Goal: Task Accomplishment & Management: Use online tool/utility

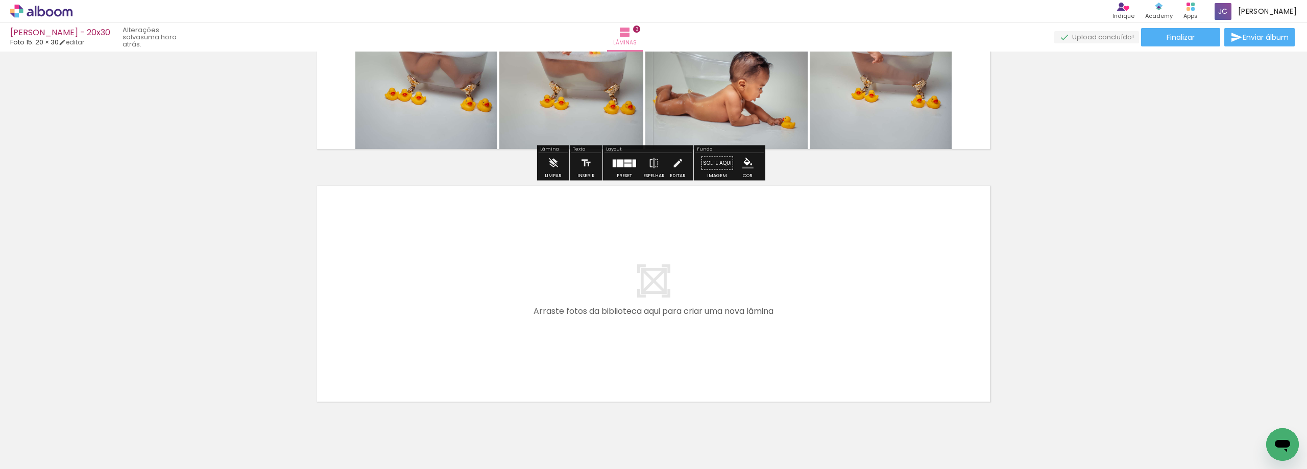
scroll to position [676, 0]
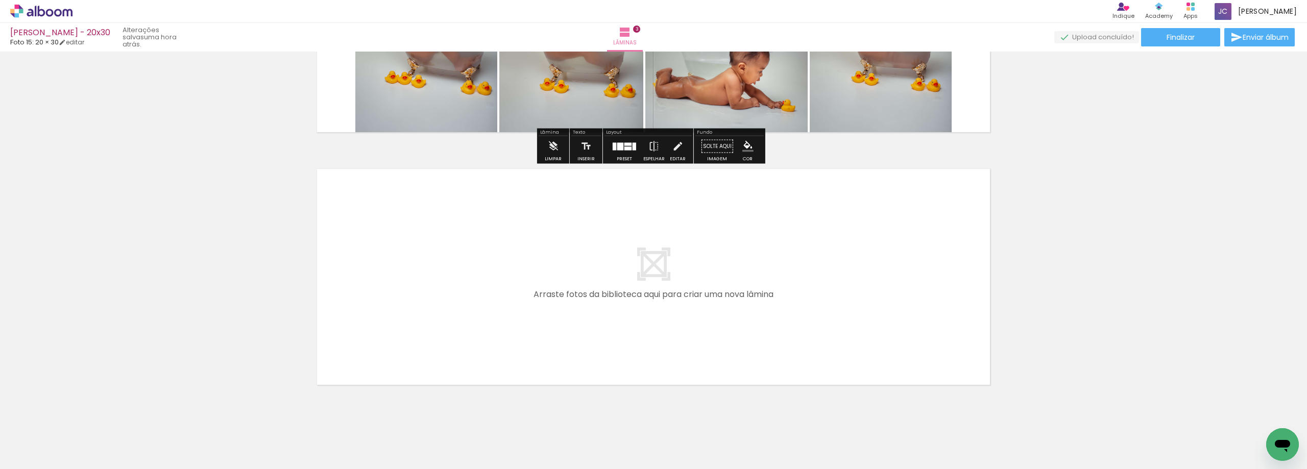
click at [40, 455] on span "Adicionar Fotos" at bounding box center [36, 455] width 31 height 11
click at [0, 0] on input "file" at bounding box center [0, 0] width 0 height 0
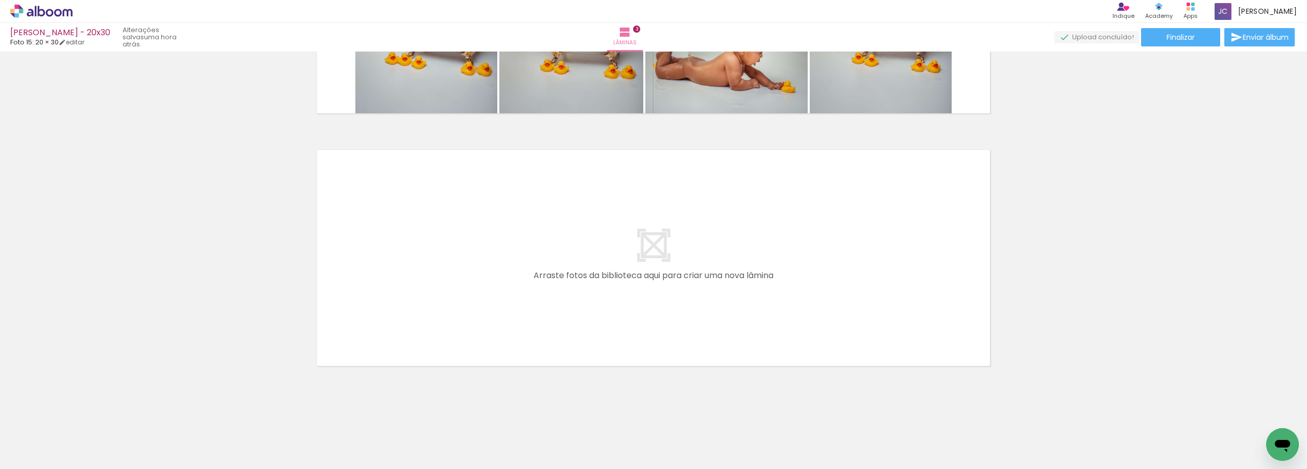
scroll to position [697, 0]
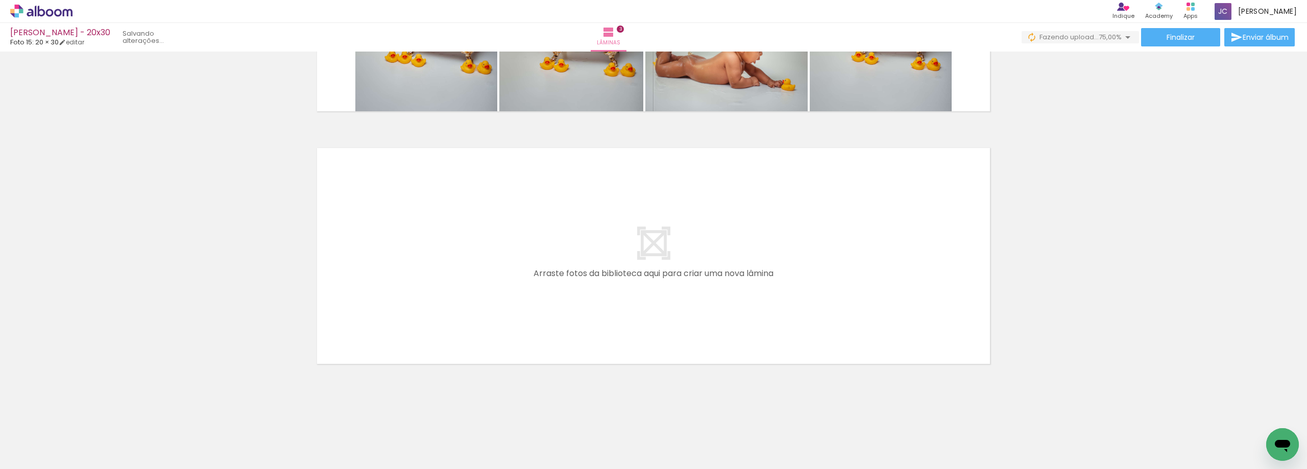
drag, startPoint x: 973, startPoint y: 441, endPoint x: 1006, endPoint y: 434, distance: 33.8
click at [905, 318] on quentale-workspace at bounding box center [653, 234] width 1307 height 469
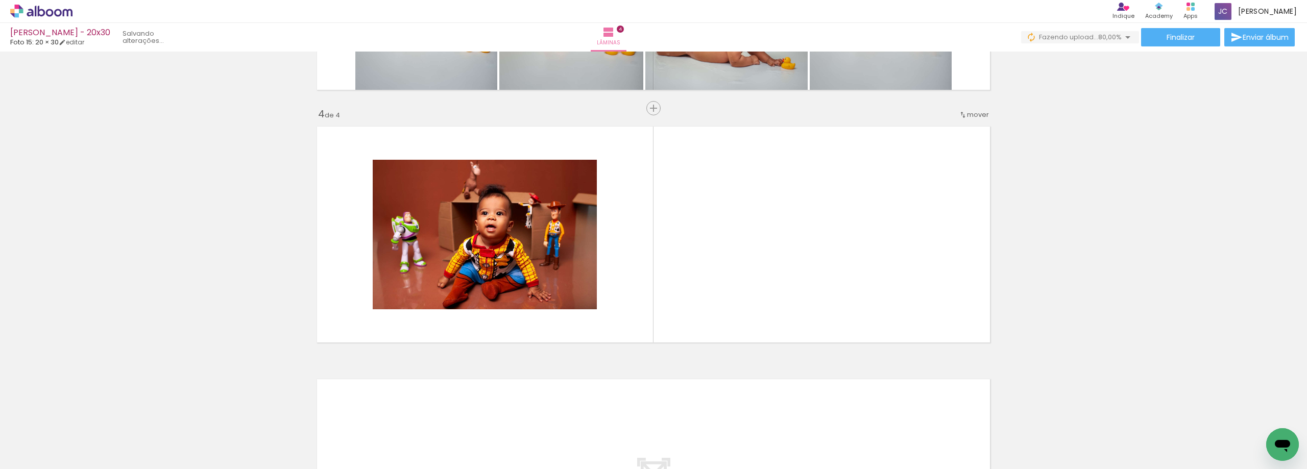
scroll to position [725, 0]
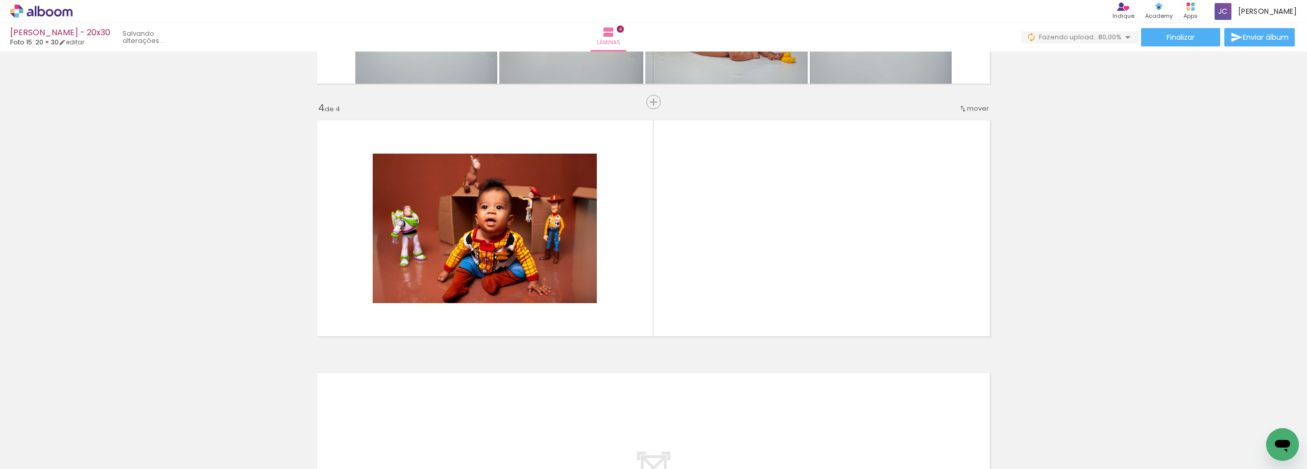
drag, startPoint x: 1020, startPoint y: 438, endPoint x: 1039, endPoint y: 428, distance: 21.5
click at [871, 271] on quentale-workspace at bounding box center [653, 234] width 1307 height 469
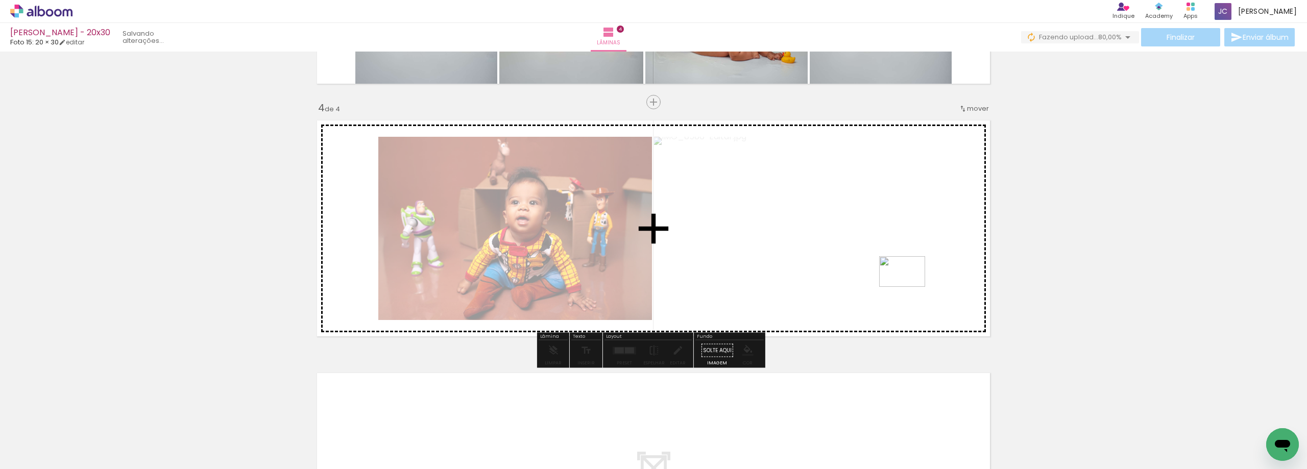
drag, startPoint x: 1078, startPoint y: 437, endPoint x: 910, endPoint y: 287, distance: 225.3
click at [910, 287] on quentale-workspace at bounding box center [653, 234] width 1307 height 469
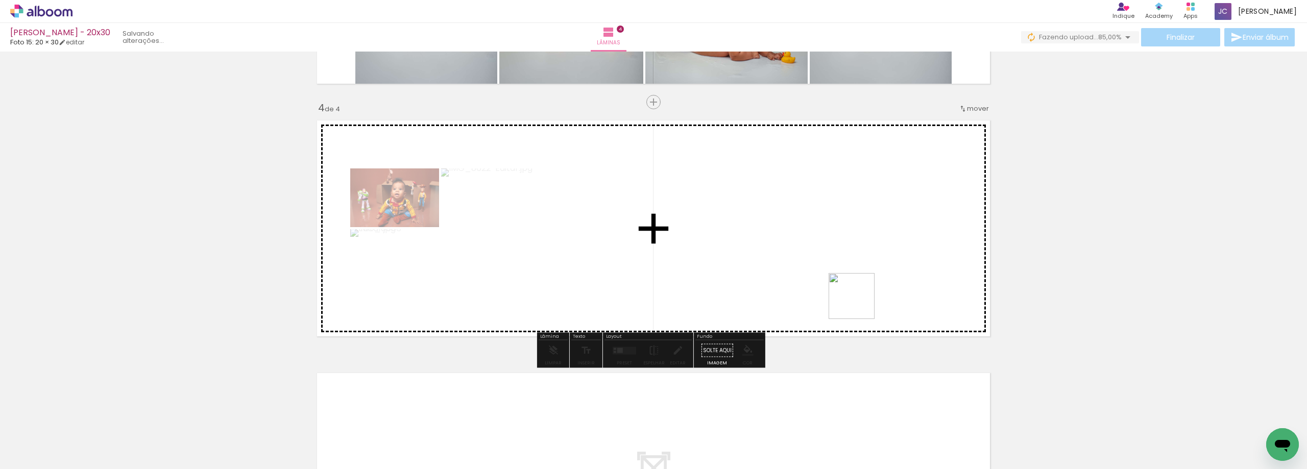
drag, startPoint x: 1133, startPoint y: 437, endPoint x: 1054, endPoint y: 378, distance: 99.0
click at [858, 303] on quentale-workspace at bounding box center [653, 234] width 1307 height 469
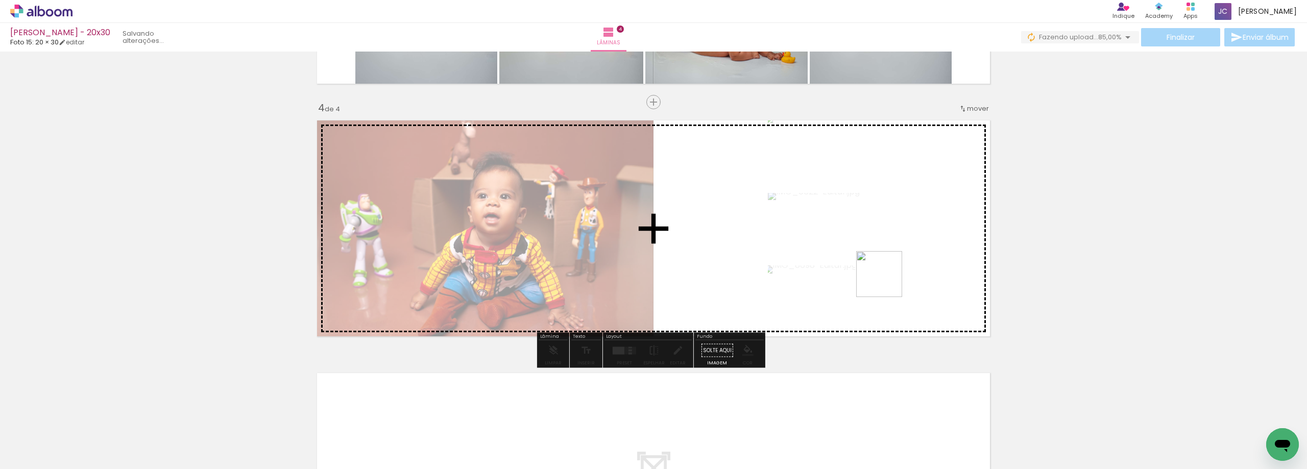
drag, startPoint x: 1197, startPoint y: 437, endPoint x: 861, endPoint y: 273, distance: 373.6
click at [861, 273] on quentale-workspace at bounding box center [653, 234] width 1307 height 469
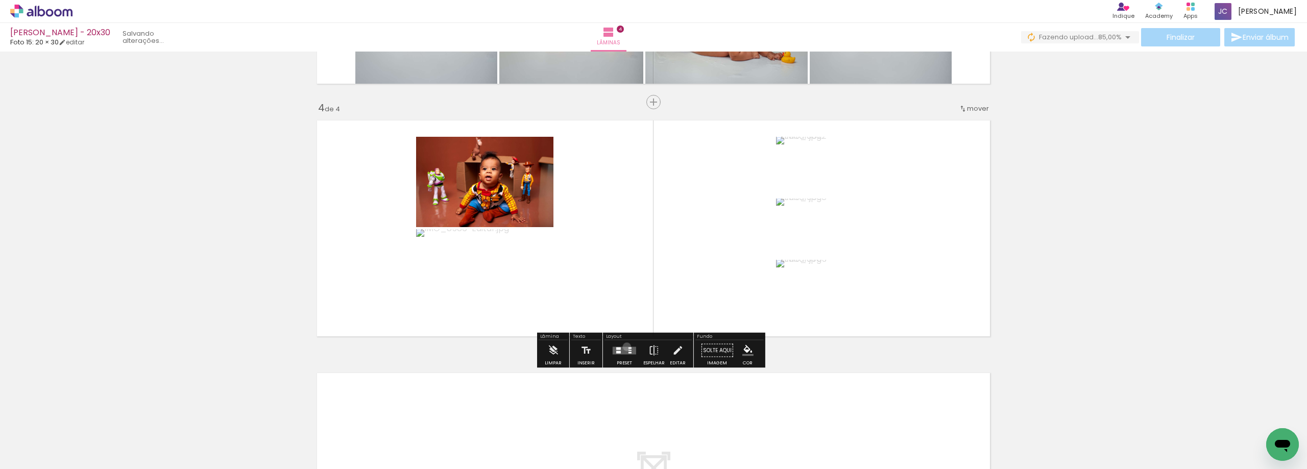
click at [625, 347] on quentale-layouter at bounding box center [624, 351] width 23 height 8
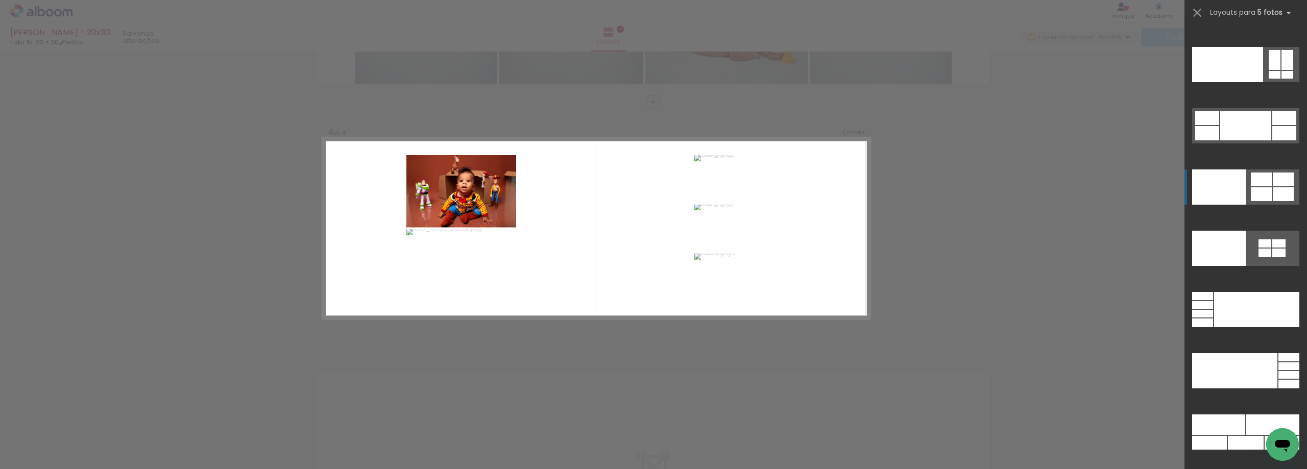
scroll to position [27851, 0]
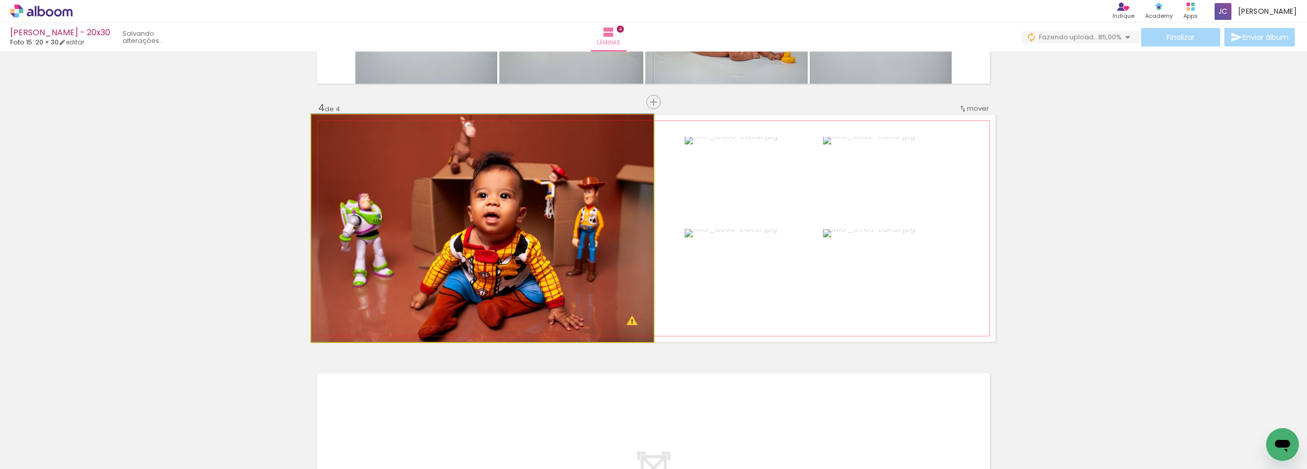
drag, startPoint x: 580, startPoint y: 252, endPoint x: 576, endPoint y: 238, distance: 13.7
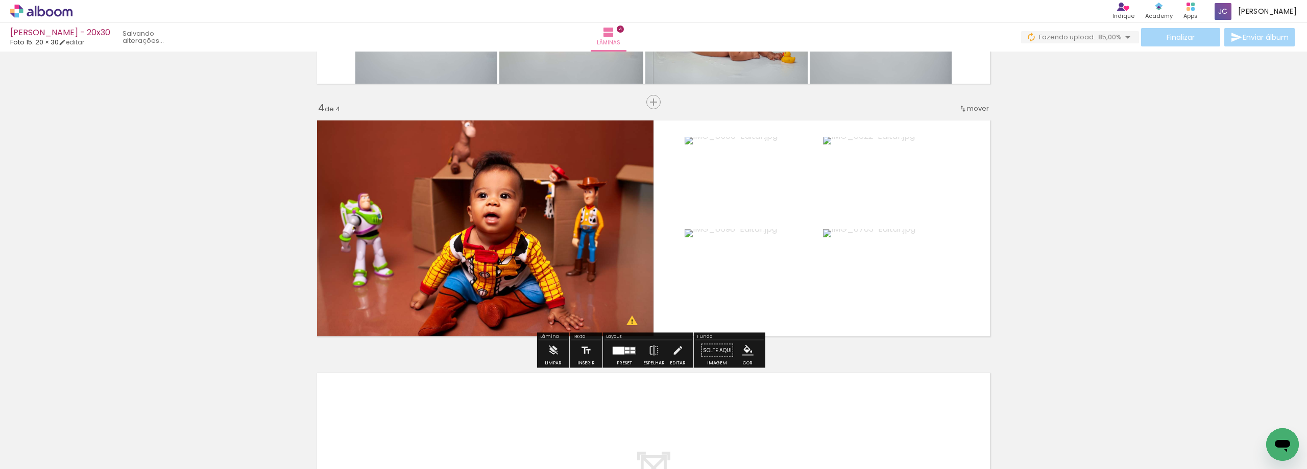
click at [36, 459] on span "Adicionar Fotos" at bounding box center [36, 455] width 31 height 11
click at [0, 0] on input "file" at bounding box center [0, 0] width 0 height 0
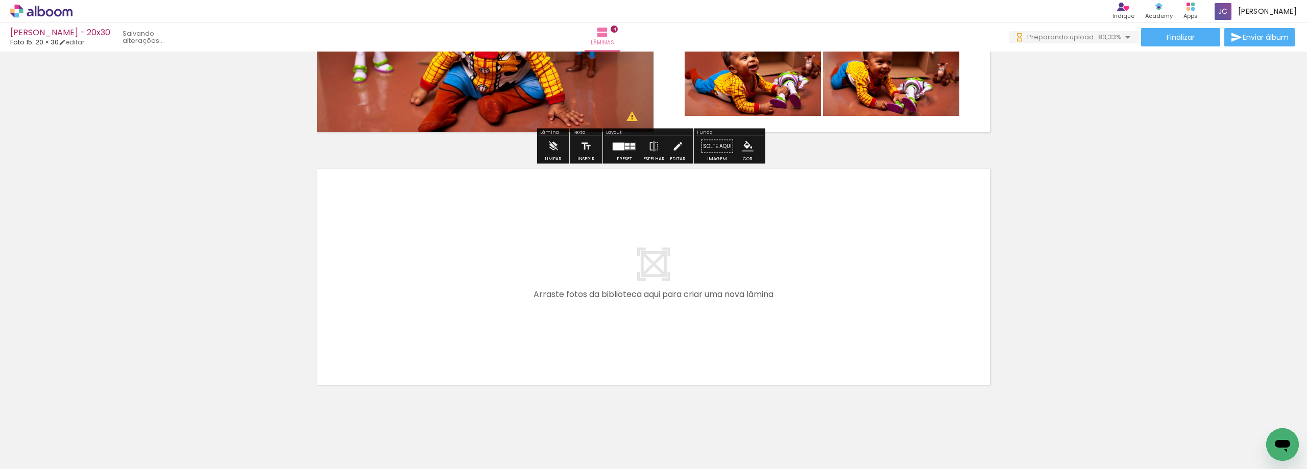
scroll to position [0, 209]
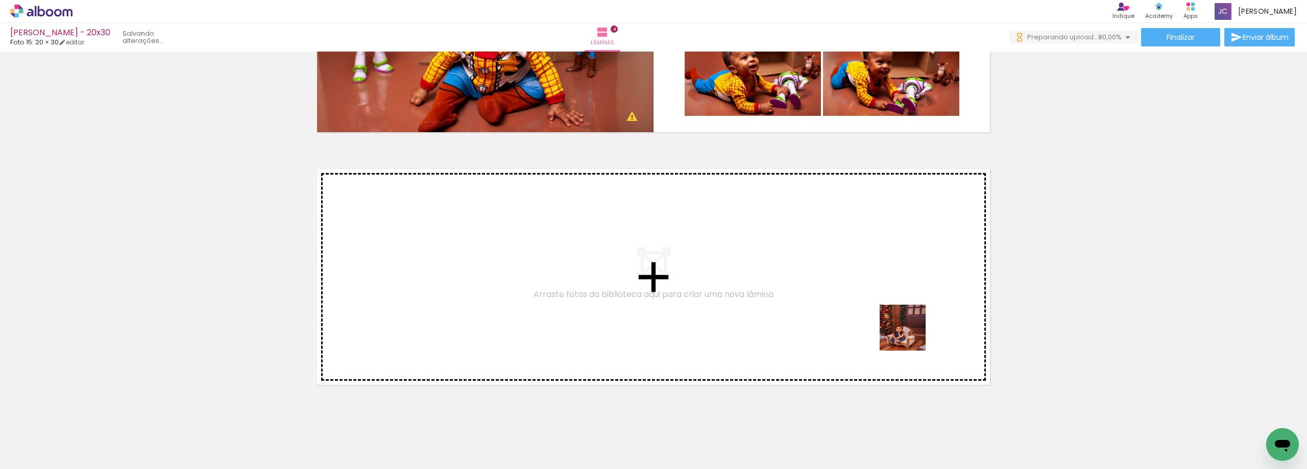
drag, startPoint x: 1046, startPoint y: 446, endPoint x: 1023, endPoint y: 399, distance: 52.8
click at [895, 330] on quentale-workspace at bounding box center [653, 234] width 1307 height 469
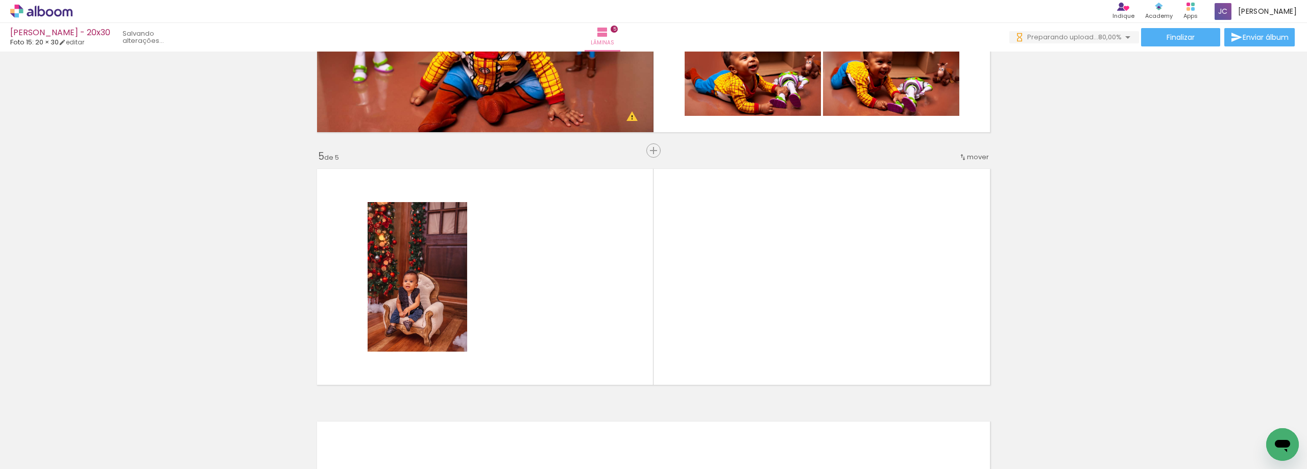
scroll to position [977, 0]
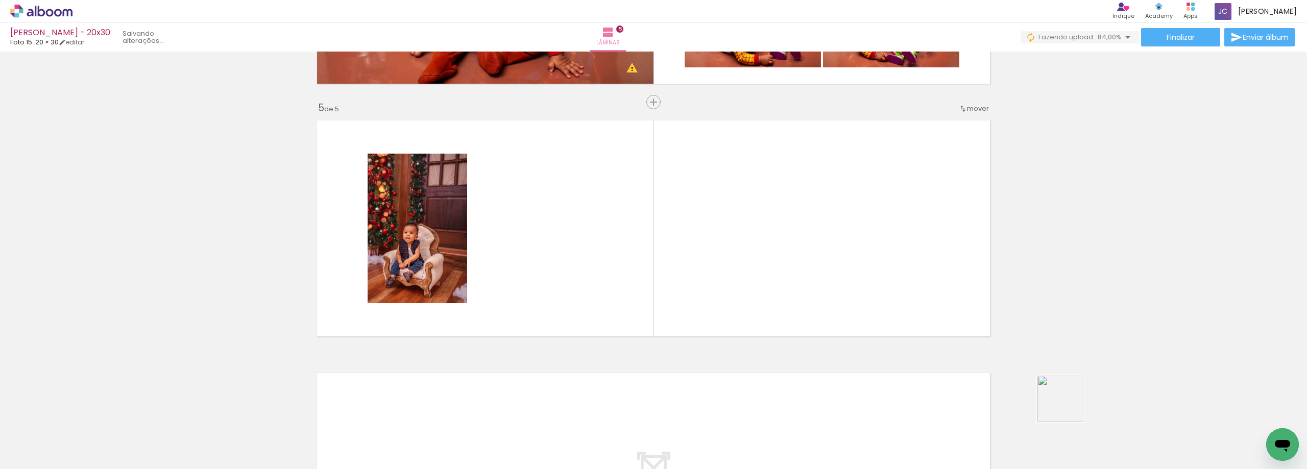
drag, startPoint x: 1068, startPoint y: 406, endPoint x: 1103, endPoint y: 431, distance: 42.5
click at [933, 304] on quentale-workspace at bounding box center [653, 234] width 1307 height 469
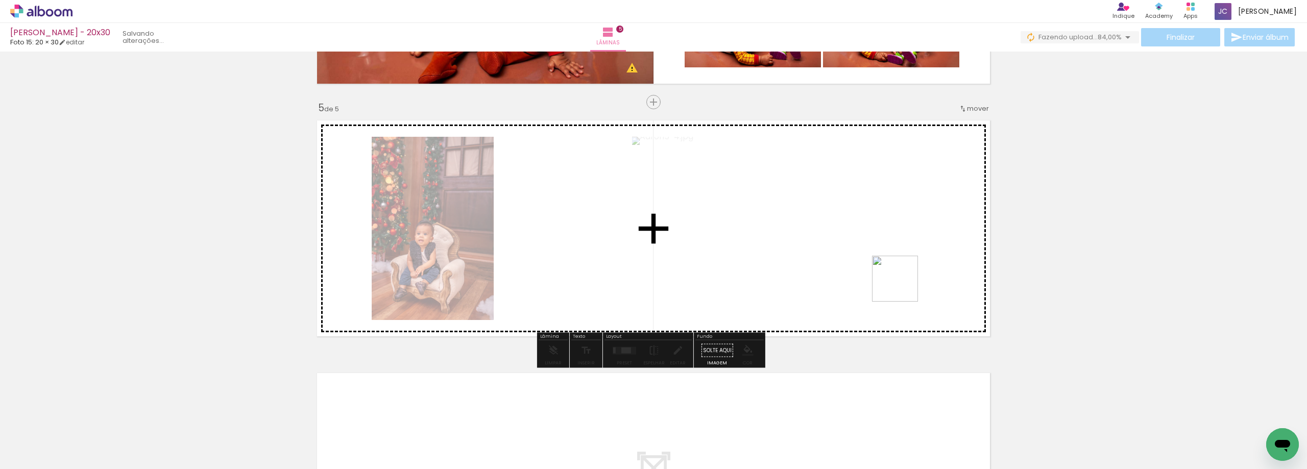
drag, startPoint x: 1154, startPoint y: 441, endPoint x: 1149, endPoint y: 390, distance: 51.3
click at [891, 282] on quentale-workspace at bounding box center [653, 234] width 1307 height 469
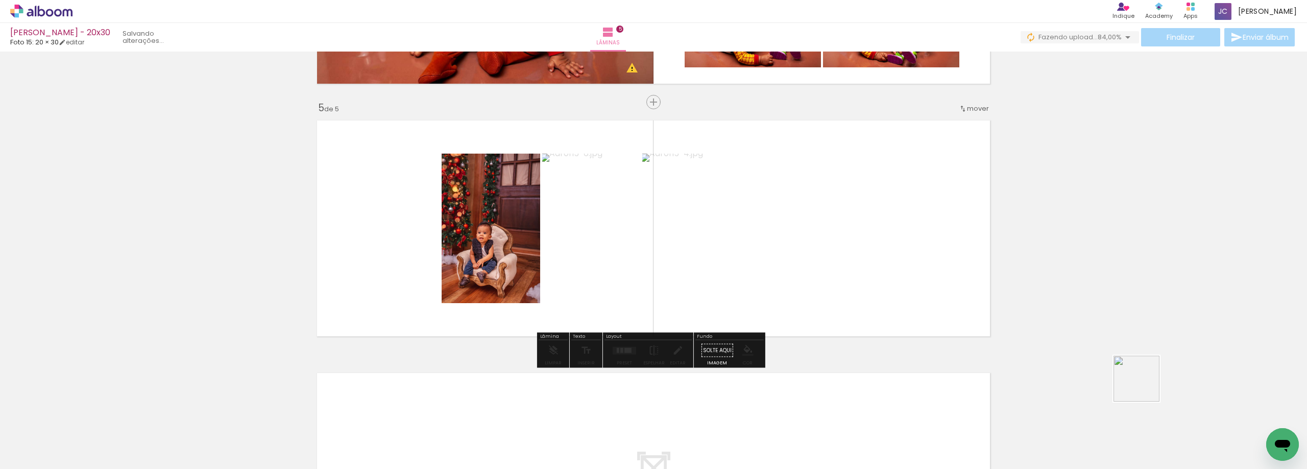
drag, startPoint x: 1217, startPoint y: 438, endPoint x: 1195, endPoint y: 407, distance: 37.7
click at [928, 281] on quentale-workspace at bounding box center [653, 234] width 1307 height 469
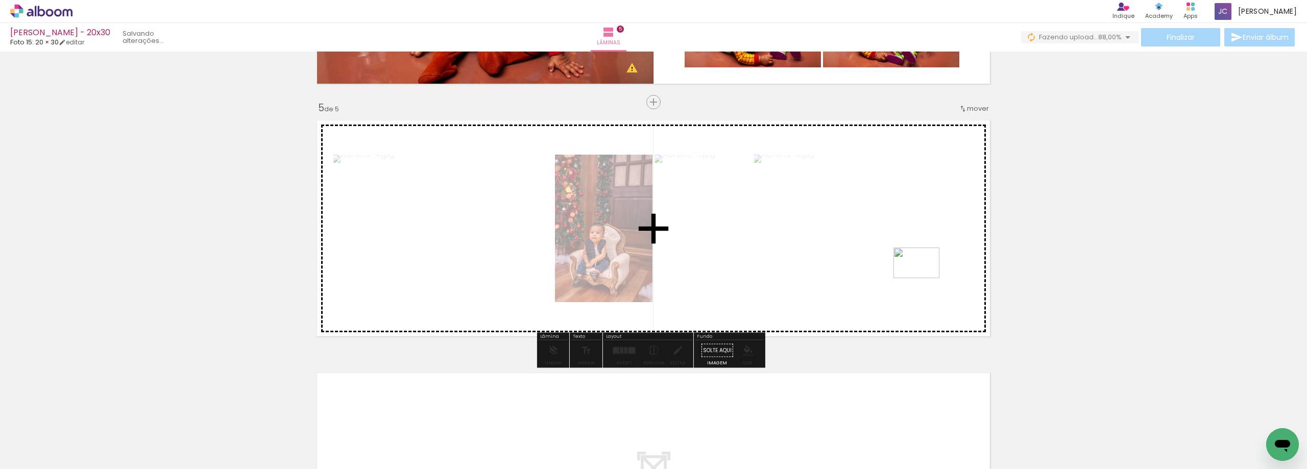
drag, startPoint x: 1249, startPoint y: 427, endPoint x: 924, endPoint y: 278, distance: 357.6
click at [924, 278] on quentale-workspace at bounding box center [653, 234] width 1307 height 469
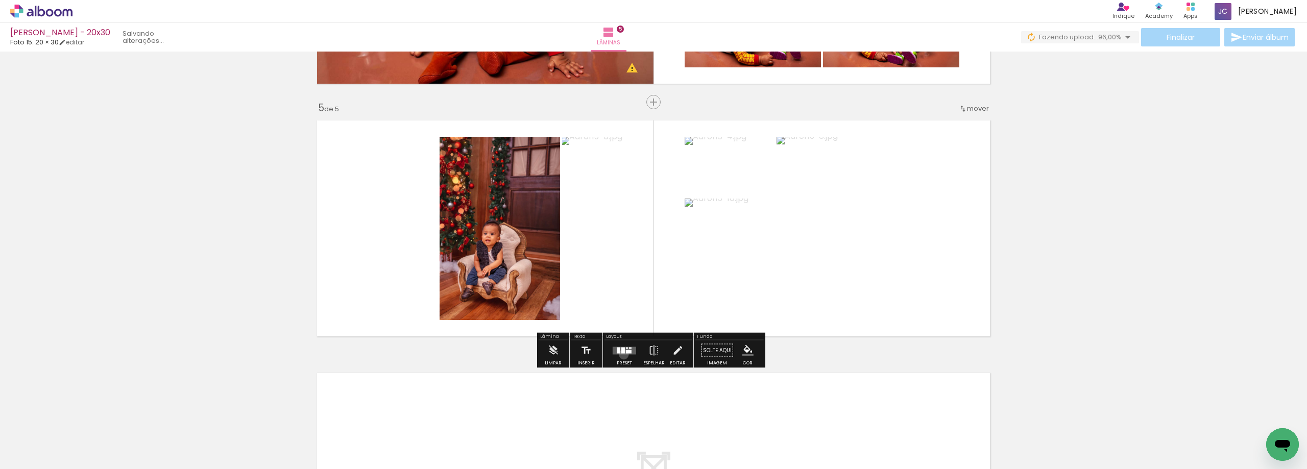
click at [621, 354] on div at bounding box center [625, 351] width 28 height 20
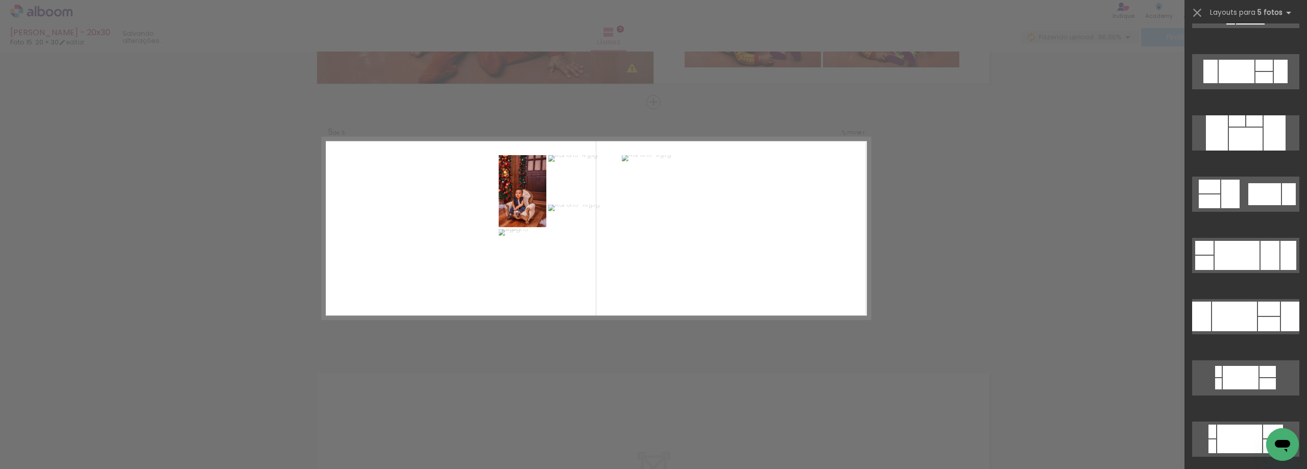
scroll to position [408, 0]
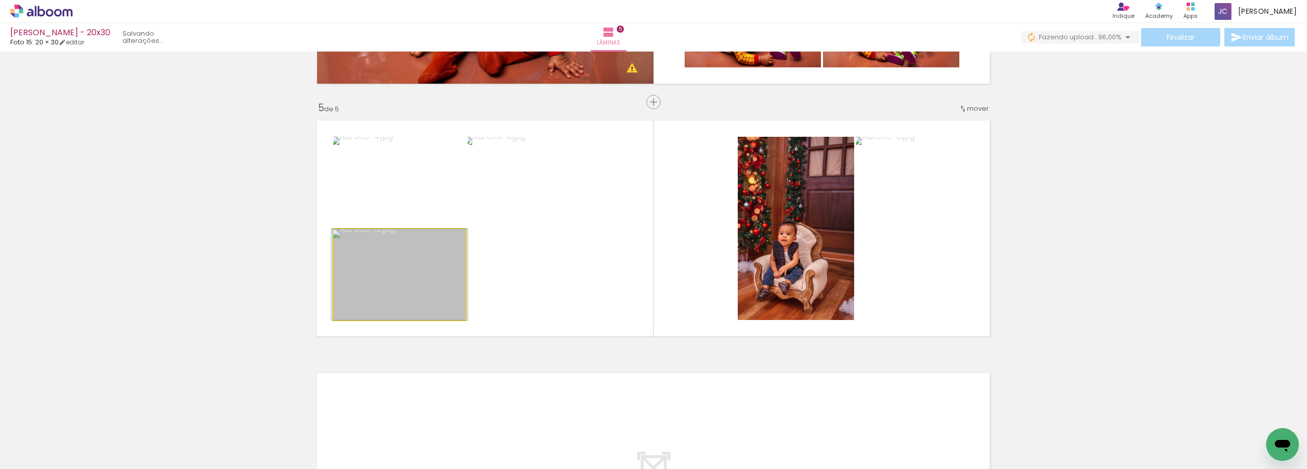
drag, startPoint x: 442, startPoint y: 283, endPoint x: 558, endPoint y: 264, distance: 117.0
click at [0, 0] on slot at bounding box center [0, 0] width 0 height 0
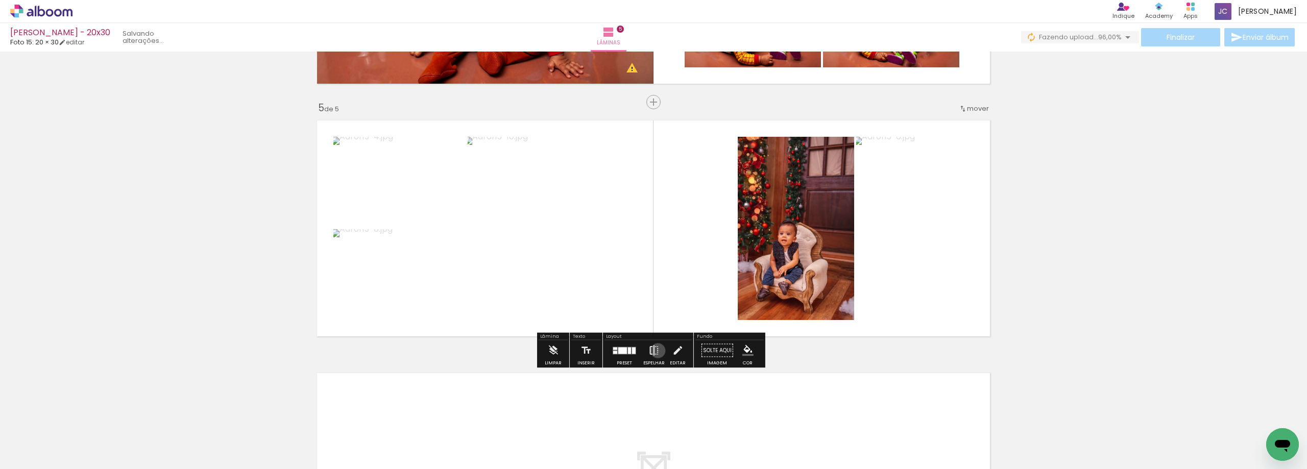
click at [656, 351] on iron-icon at bounding box center [653, 351] width 11 height 20
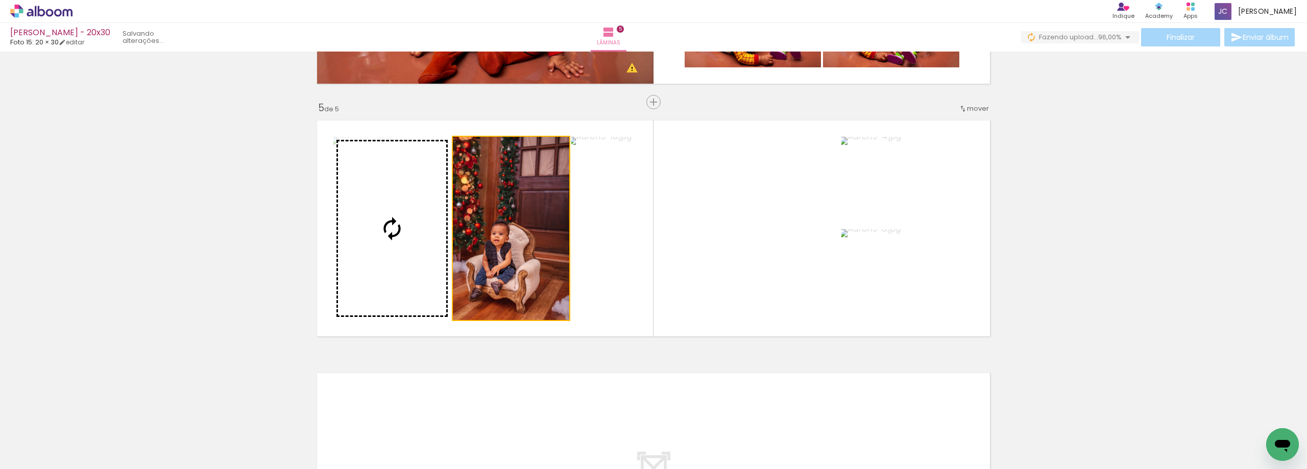
drag, startPoint x: 523, startPoint y: 263, endPoint x: 433, endPoint y: 247, distance: 91.9
click at [0, 0] on slot at bounding box center [0, 0] width 0 height 0
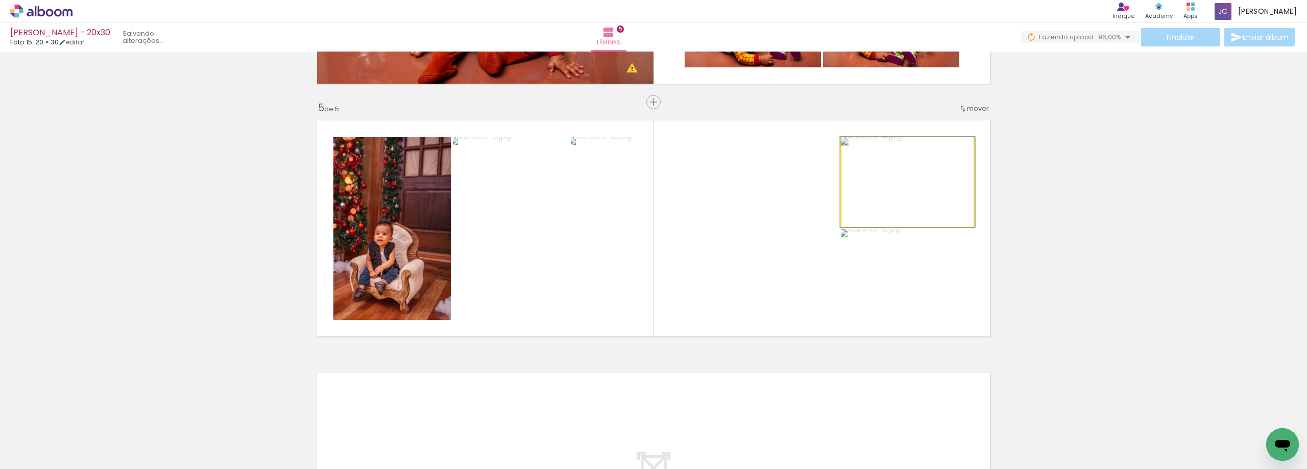
drag, startPoint x: 901, startPoint y: 197, endPoint x: 773, endPoint y: 240, distance: 135.3
click at [0, 0] on slot at bounding box center [0, 0] width 0 height 0
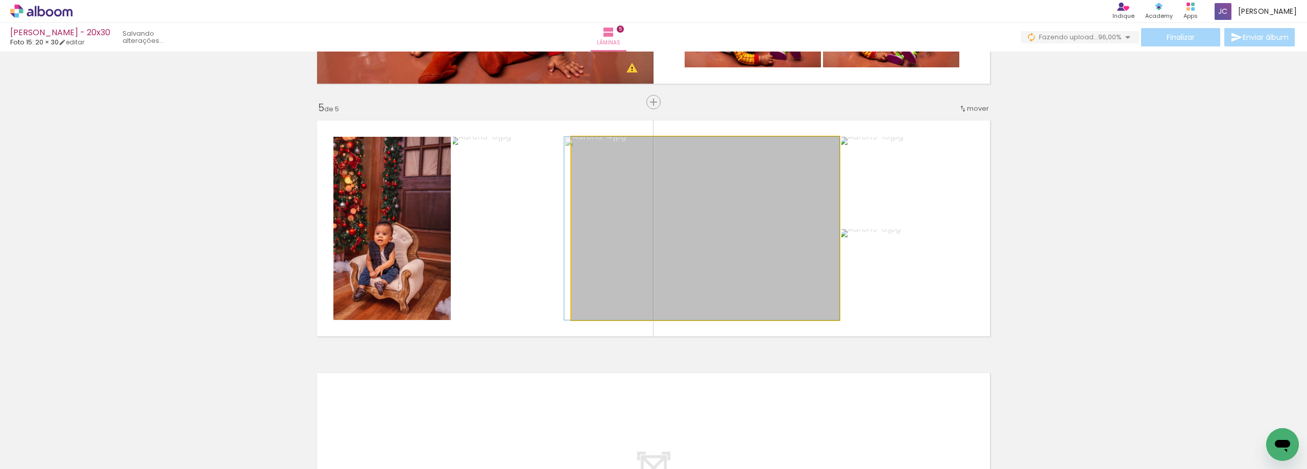
drag, startPoint x: 773, startPoint y: 240, endPoint x: 754, endPoint y: 243, distance: 19.6
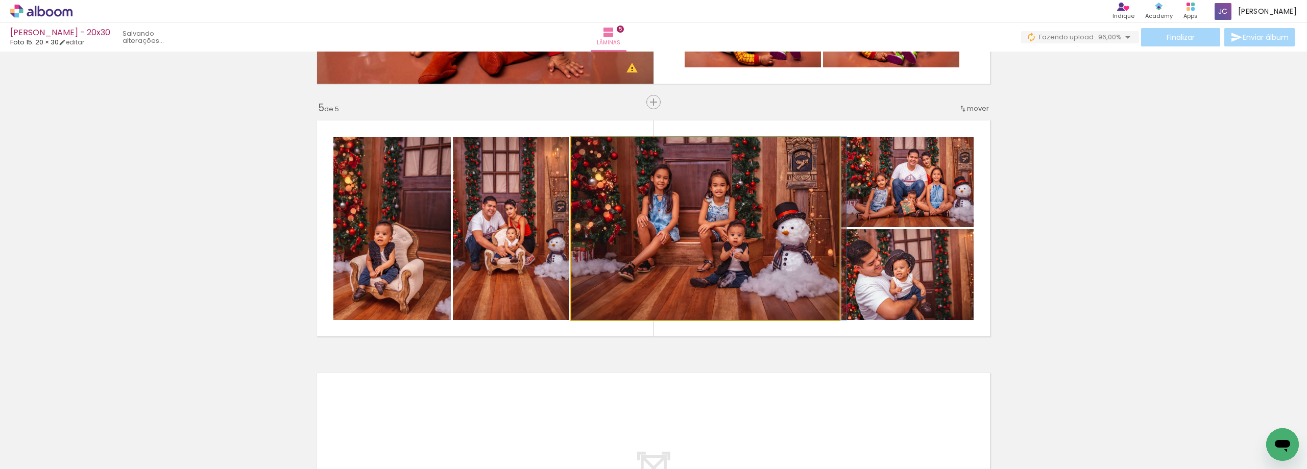
drag, startPoint x: 754, startPoint y: 243, endPoint x: 793, endPoint y: 238, distance: 40.0
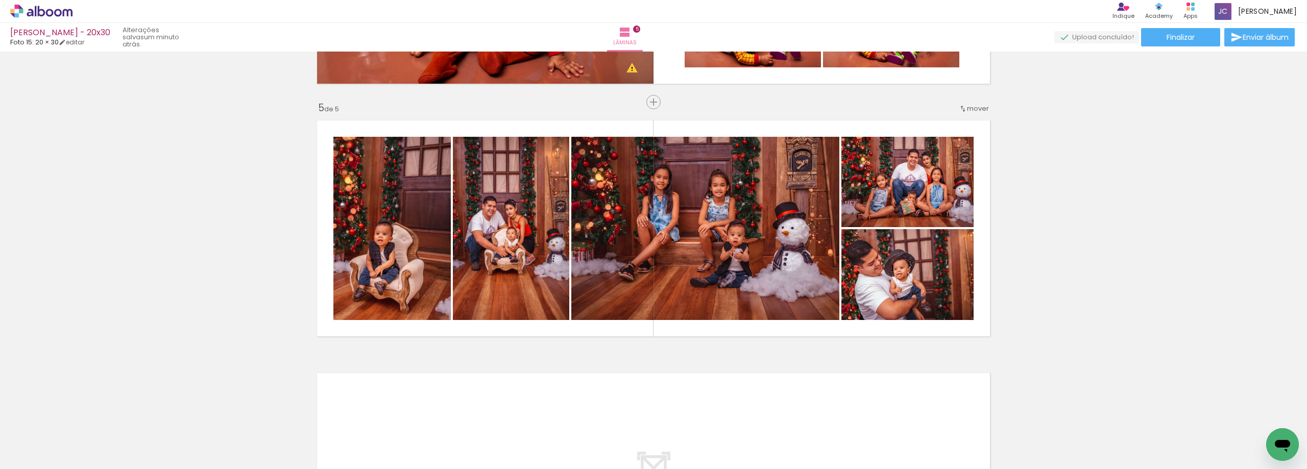
click at [48, 457] on span "Adicionar Fotos" at bounding box center [36, 455] width 31 height 11
click at [0, 0] on input "file" at bounding box center [0, 0] width 0 height 0
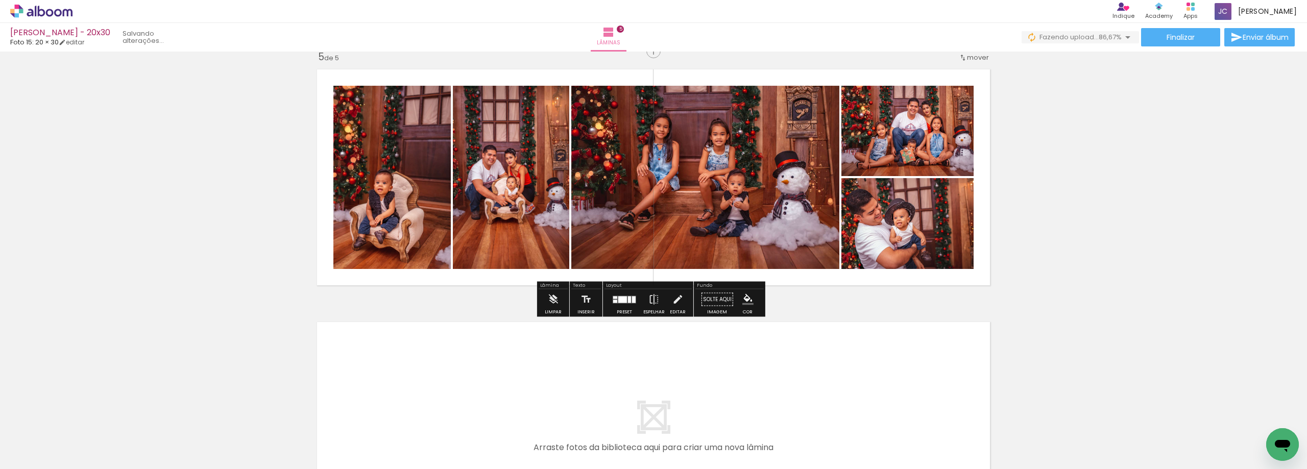
scroll to position [0, 495]
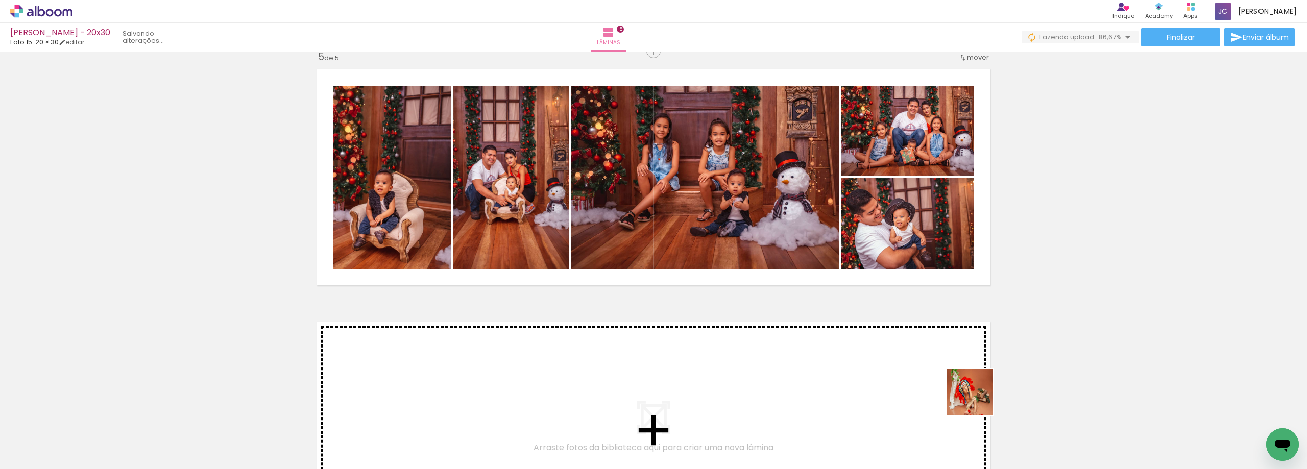
drag, startPoint x: 1017, startPoint y: 426, endPoint x: 1054, endPoint y: 438, distance: 39.4
click at [953, 383] on quentale-workspace at bounding box center [653, 234] width 1307 height 469
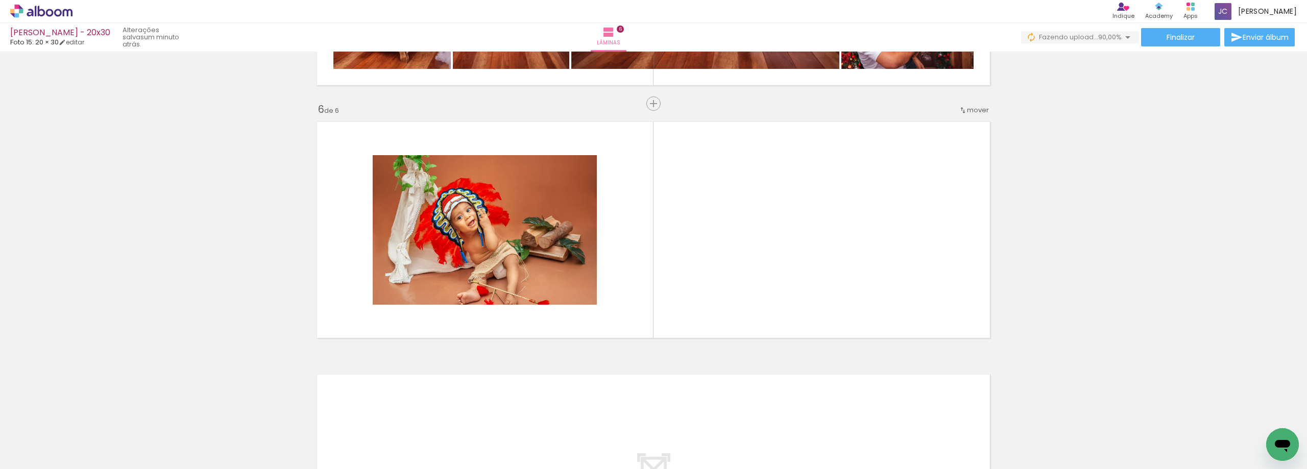
scroll to position [1230, 0]
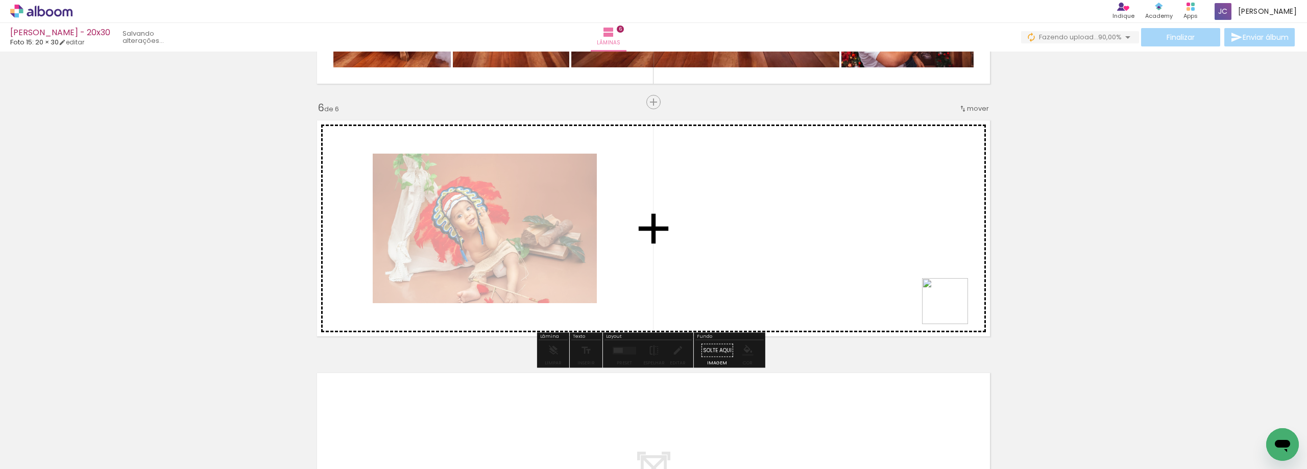
drag, startPoint x: 1060, startPoint y: 401, endPoint x: 953, endPoint y: 309, distance: 141.2
click at [953, 309] on quentale-workspace at bounding box center [653, 234] width 1307 height 469
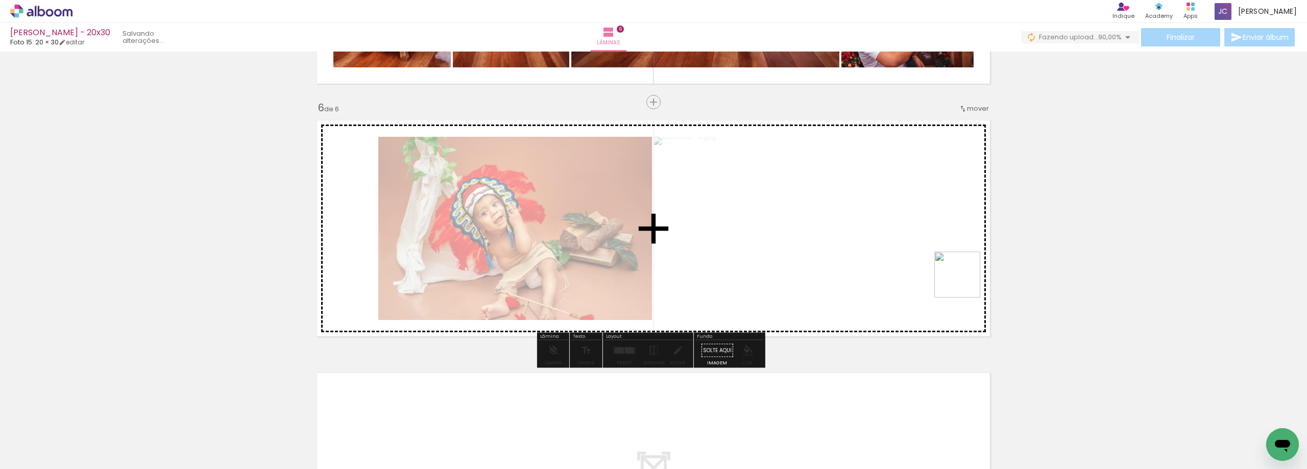
drag, startPoint x: 1156, startPoint y: 441, endPoint x: 1167, endPoint y: 374, distance: 67.2
click at [931, 263] on quentale-workspace at bounding box center [653, 234] width 1307 height 469
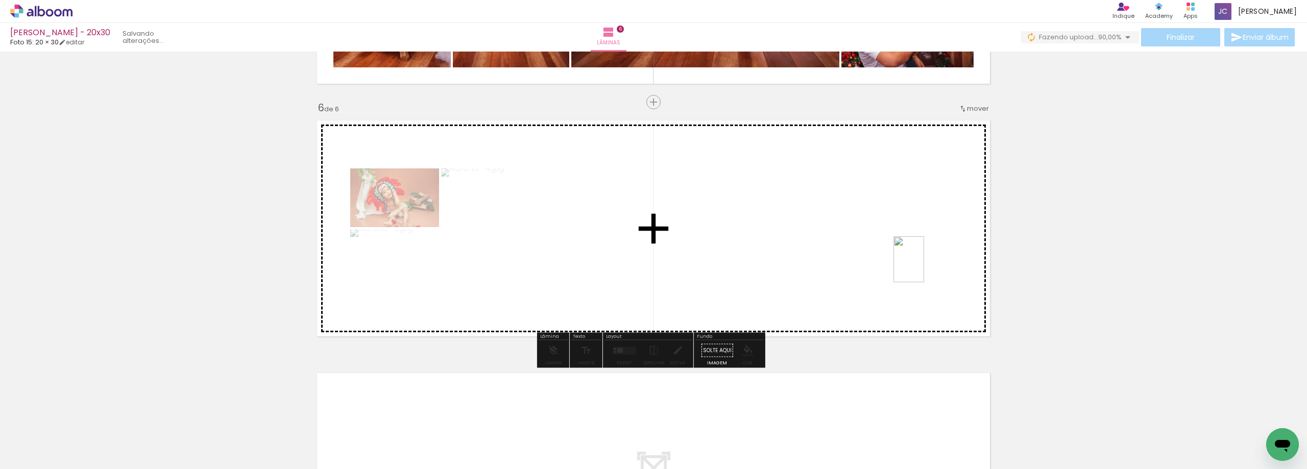
drag, startPoint x: 1217, startPoint y: 436, endPoint x: 924, endPoint y: 267, distance: 337.6
click at [924, 267] on quentale-workspace at bounding box center [653, 234] width 1307 height 469
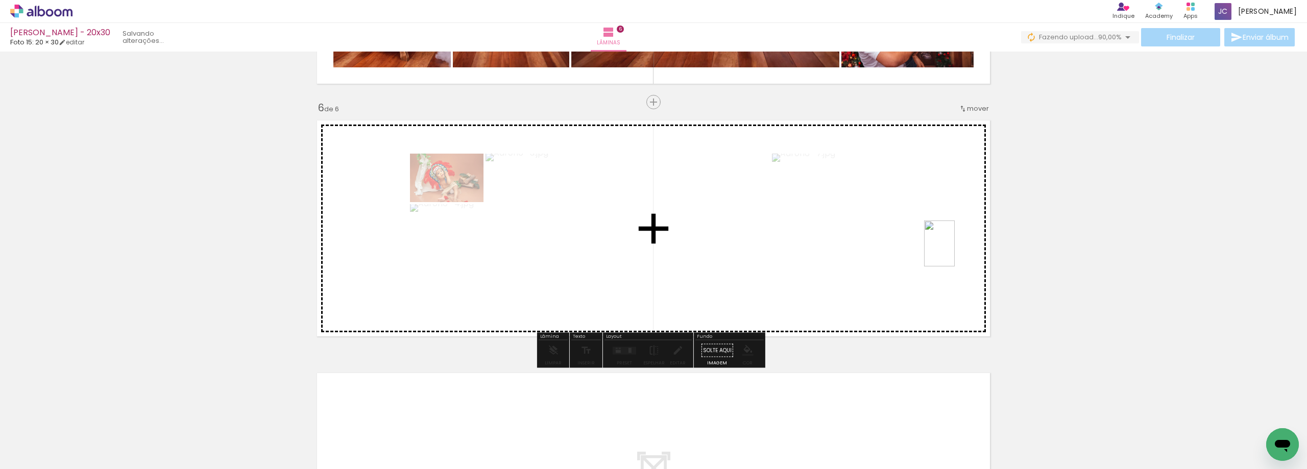
drag, startPoint x: 1259, startPoint y: 423, endPoint x: 955, endPoint y: 251, distance: 349.3
click at [955, 251] on quentale-workspace at bounding box center [653, 234] width 1307 height 469
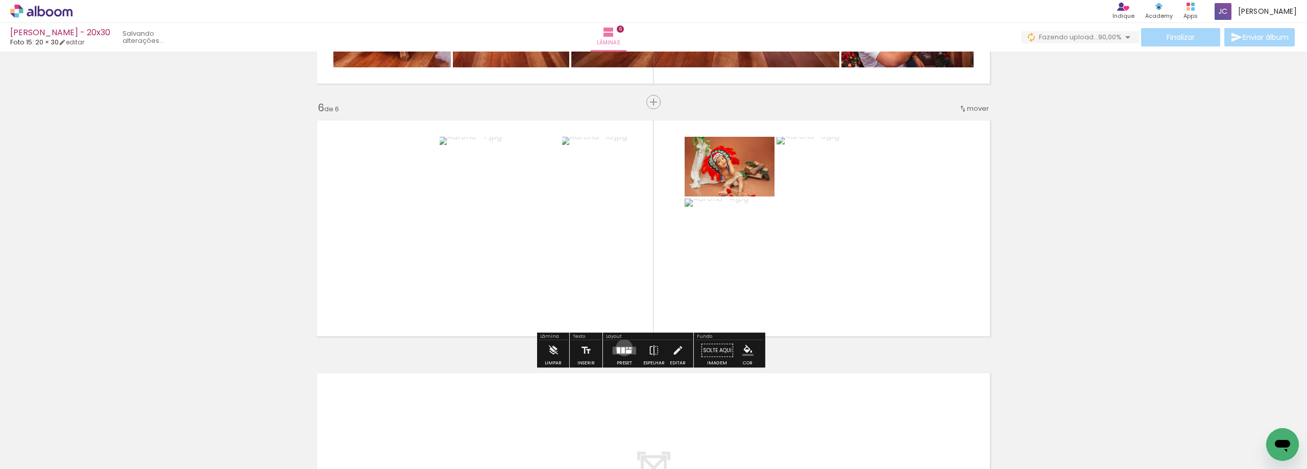
click at [622, 348] on div at bounding box center [623, 350] width 4 height 6
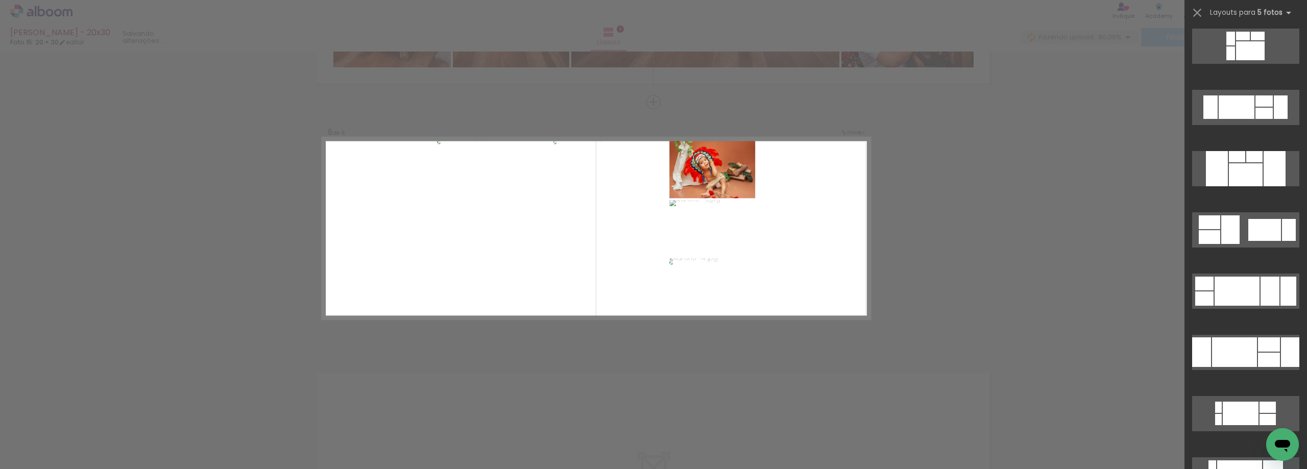
scroll to position [408, 0]
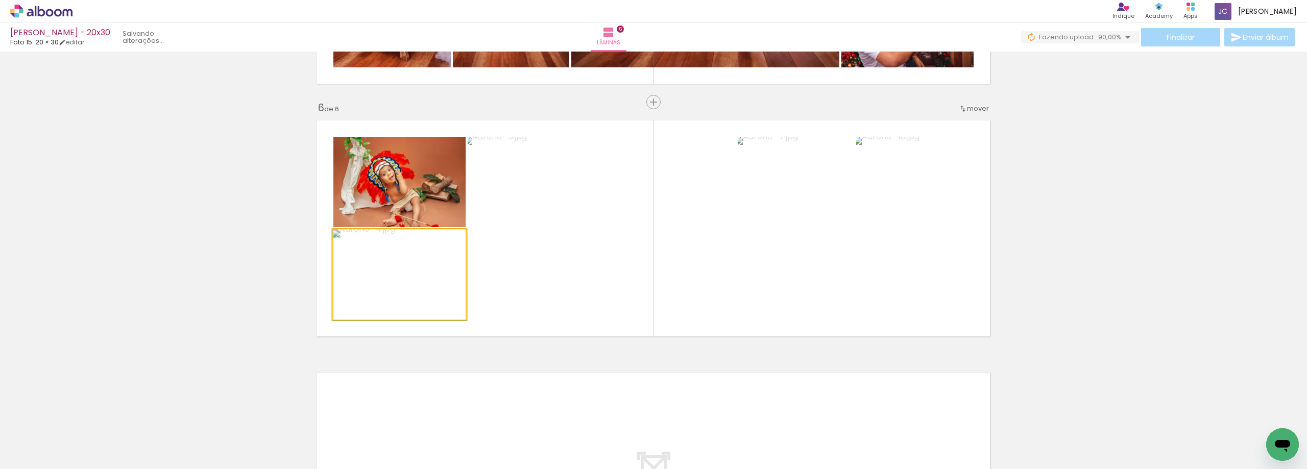
click at [404, 288] on quentale-photo at bounding box center [399, 274] width 132 height 91
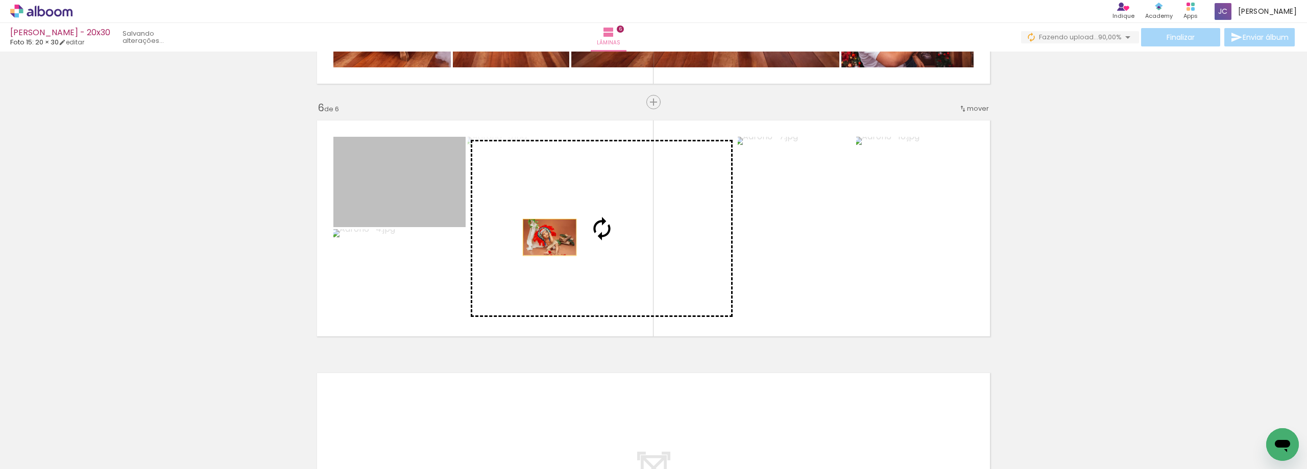
drag, startPoint x: 397, startPoint y: 186, endPoint x: 547, endPoint y: 238, distance: 159.2
click at [0, 0] on slot at bounding box center [0, 0] width 0 height 0
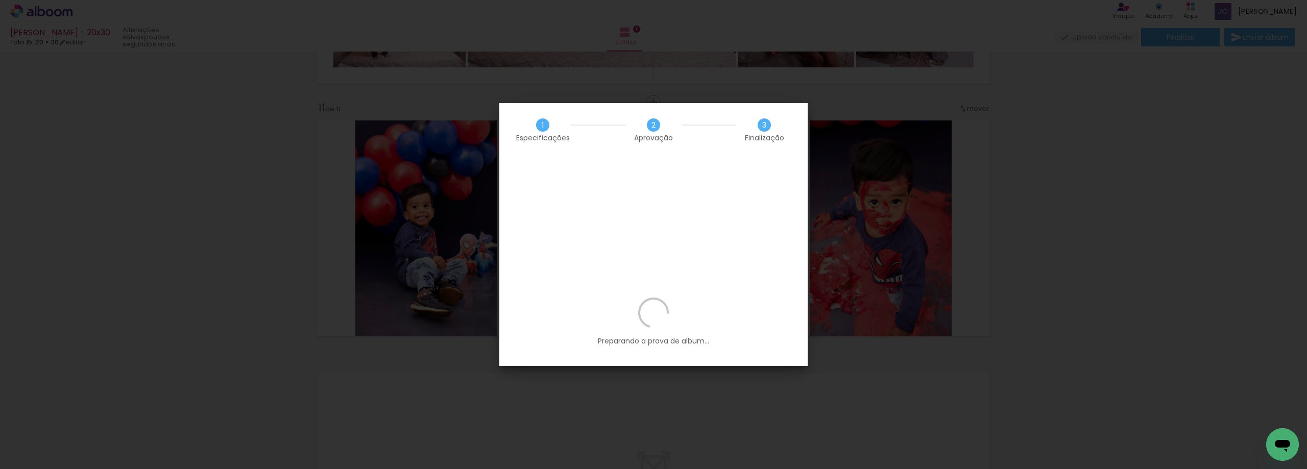
scroll to position [613, 0]
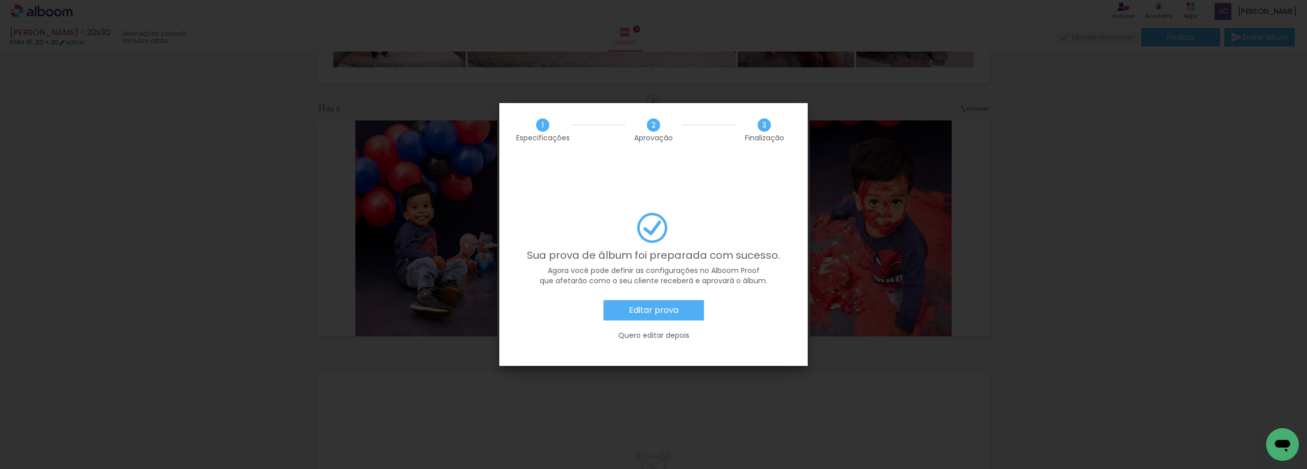
click at [0, 0] on slot "Quero editar depois" at bounding box center [0, 0] width 0 height 0
